Goal: Register for event/course

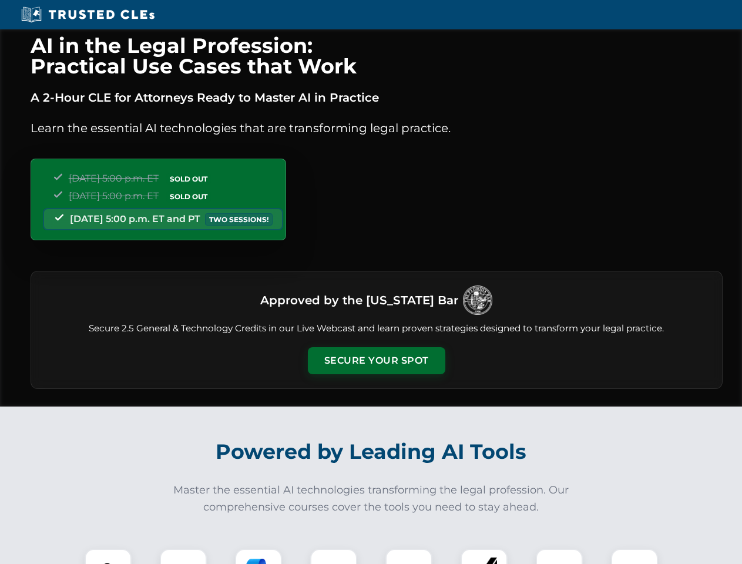
click at [376, 360] on button "Secure Your Spot" at bounding box center [376, 360] width 137 height 27
click at [108, 556] on img at bounding box center [108, 572] width 34 height 34
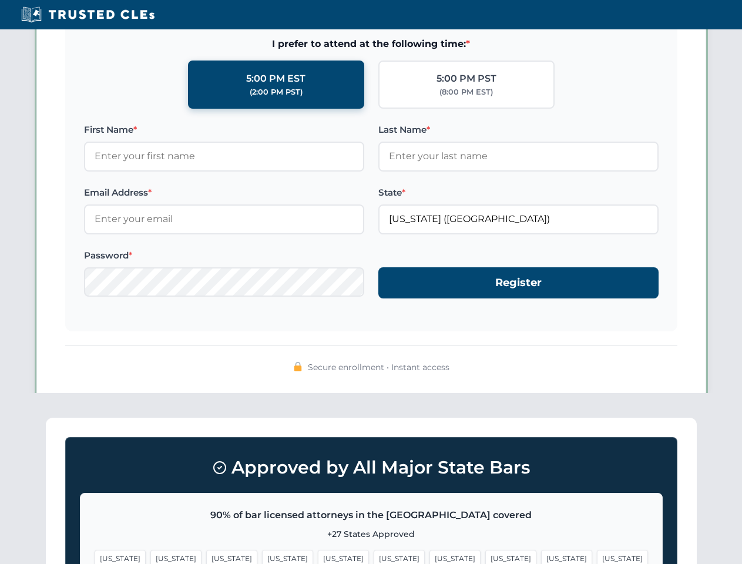
click at [429, 556] on span "[US_STATE]" at bounding box center [454, 558] width 51 height 17
click at [541, 556] on span "[US_STATE]" at bounding box center [566, 558] width 51 height 17
